Goal: Task Accomplishment & Management: Manage account settings

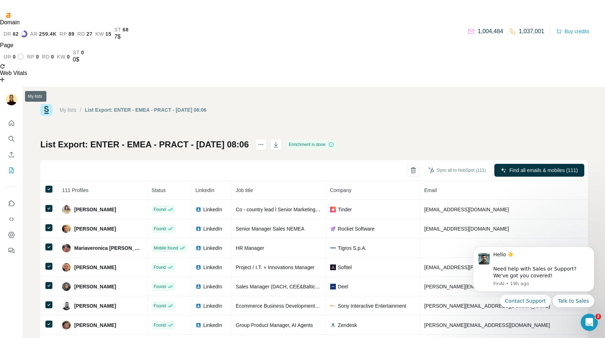
click at [12, 167] on icon "My lists" at bounding box center [11, 170] width 7 height 7
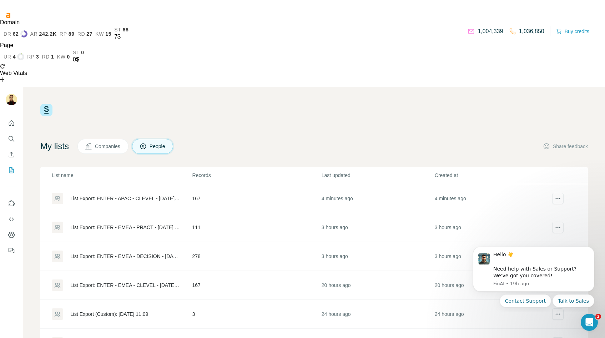
click at [128, 195] on div "List Export: ENTER - APAC - CLEVEL - [DATE] 10:42" at bounding box center [125, 198] width 110 height 7
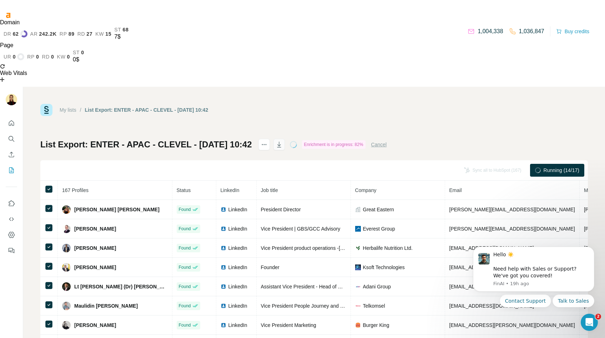
click at [283, 141] on icon "button" at bounding box center [279, 144] width 7 height 7
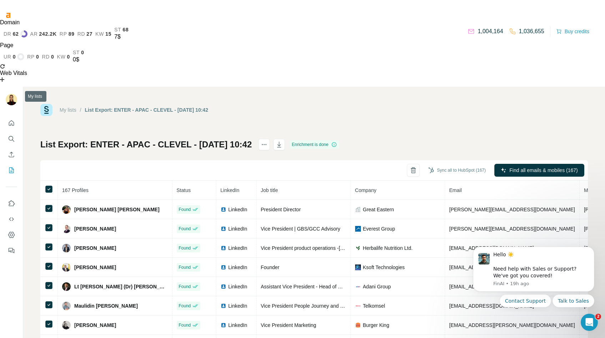
click at [12, 167] on icon "My lists" at bounding box center [11, 170] width 7 height 7
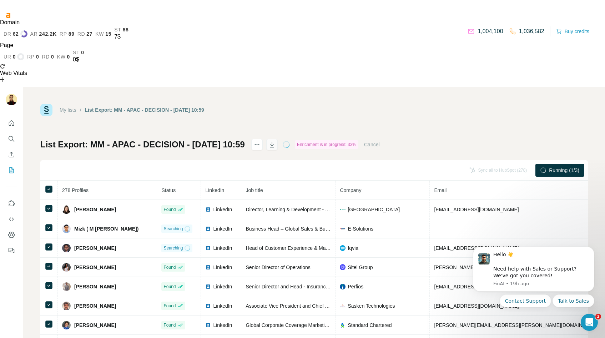
click at [276, 141] on icon "button" at bounding box center [271, 144] width 7 height 7
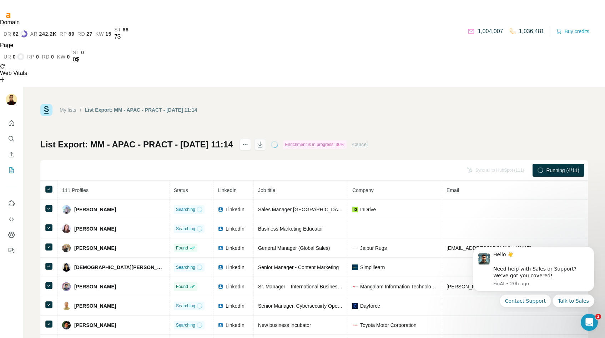
click at [264, 141] on icon "button" at bounding box center [260, 144] width 7 height 7
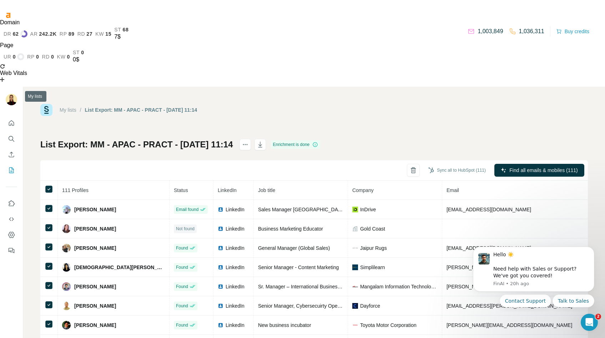
click at [13, 167] on icon "My lists" at bounding box center [11, 170] width 7 height 7
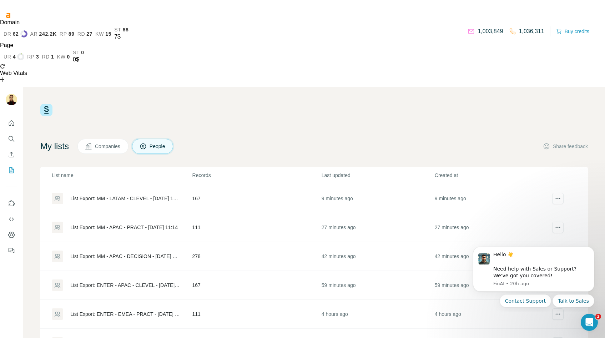
click at [106, 195] on div "List Export: MM - LATAM - CLEVEL - [DATE] 11:32" at bounding box center [125, 198] width 110 height 7
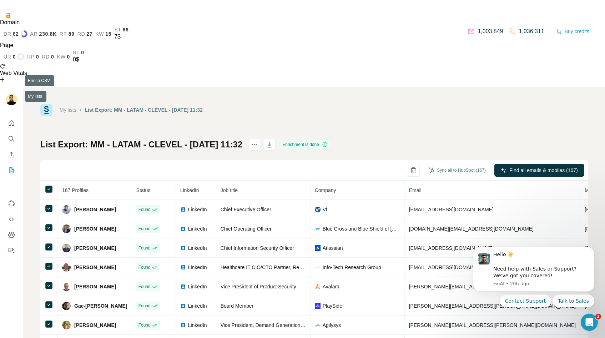
click at [9, 167] on icon "My lists" at bounding box center [11, 170] width 7 height 7
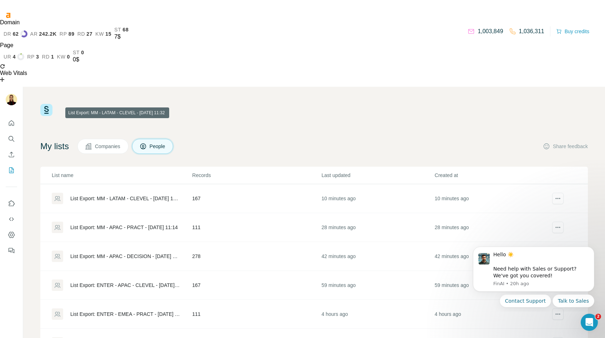
click at [158, 195] on div "List Export: MM - LATAM - CLEVEL - [DATE] 11:32" at bounding box center [125, 198] width 110 height 7
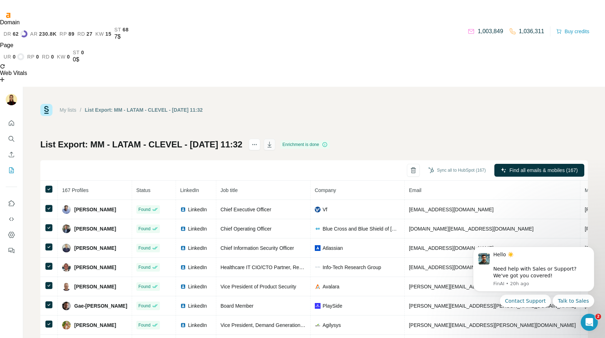
click at [275, 139] on button "button" at bounding box center [269, 144] width 11 height 11
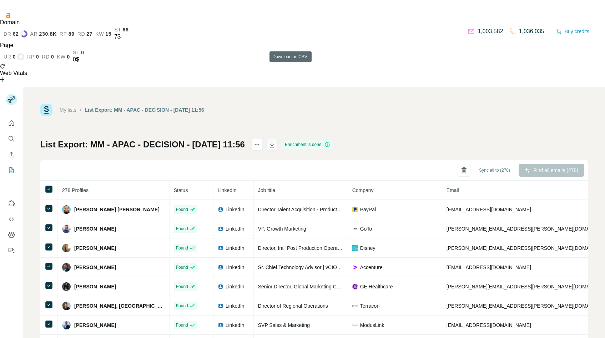
click at [276, 141] on icon "button" at bounding box center [271, 144] width 7 height 7
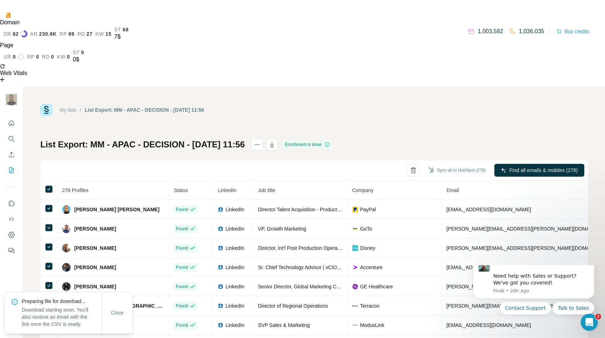
click at [432, 13] on div "Domain dr 62 ar 230.8K rp 89 rd 27 kw 15 st 68 7$ Page ur 0 rp 0 rd 0 kw 0 st 0…" at bounding box center [302, 45] width 605 height 65
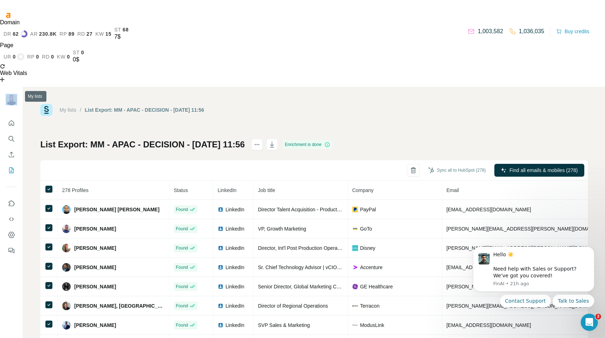
click at [8, 167] on icon "My lists" at bounding box center [11, 170] width 7 height 7
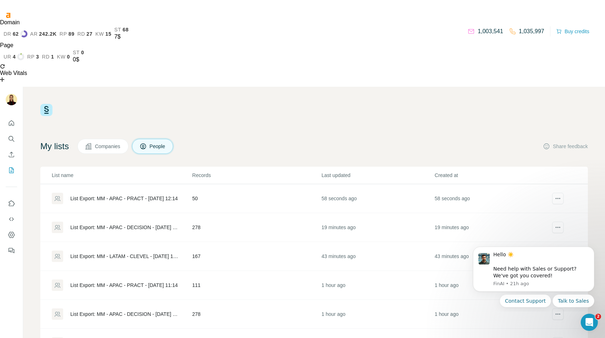
click at [123, 104] on div "1,003,541 1,035,997 Buy credits" at bounding box center [314, 110] width 548 height 12
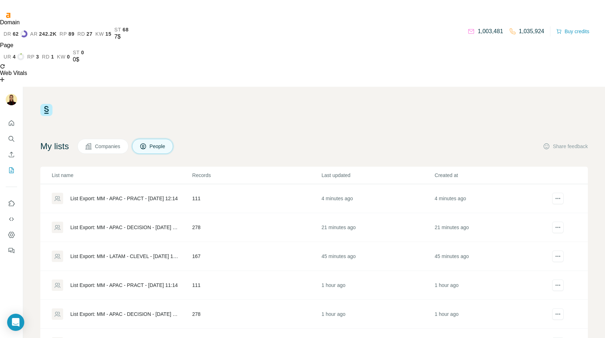
click at [135, 195] on div "List Export: MM - APAC - PRACT - [DATE] 12:14" at bounding box center [123, 198] width 107 height 7
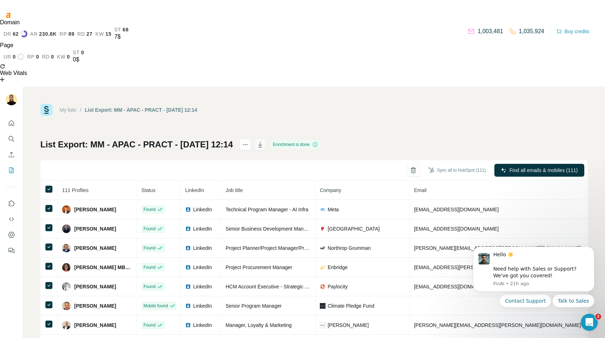
click at [264, 141] on icon "button" at bounding box center [260, 144] width 7 height 7
